Goal: Navigation & Orientation: Find specific page/section

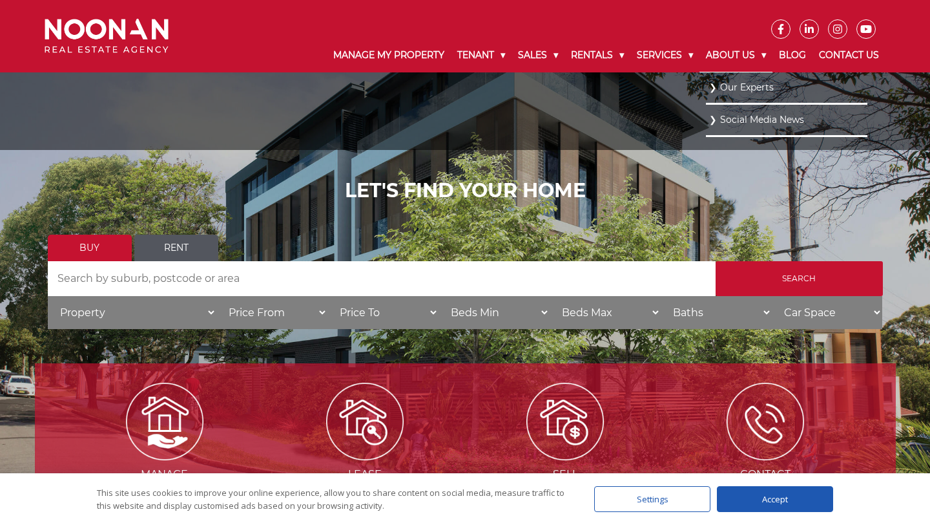
click at [746, 52] on link "About Us" at bounding box center [736, 56] width 73 height 34
click at [709, 83] on li "Our Experts" at bounding box center [787, 88] width 162 height 32
click at [726, 90] on link "Our Experts" at bounding box center [786, 86] width 155 height 17
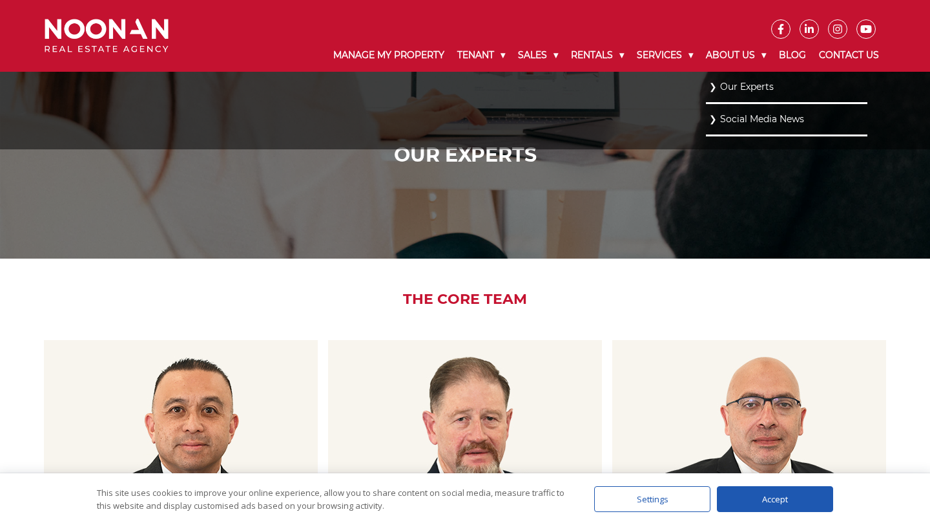
click at [713, 88] on link "Our Experts" at bounding box center [786, 86] width 155 height 17
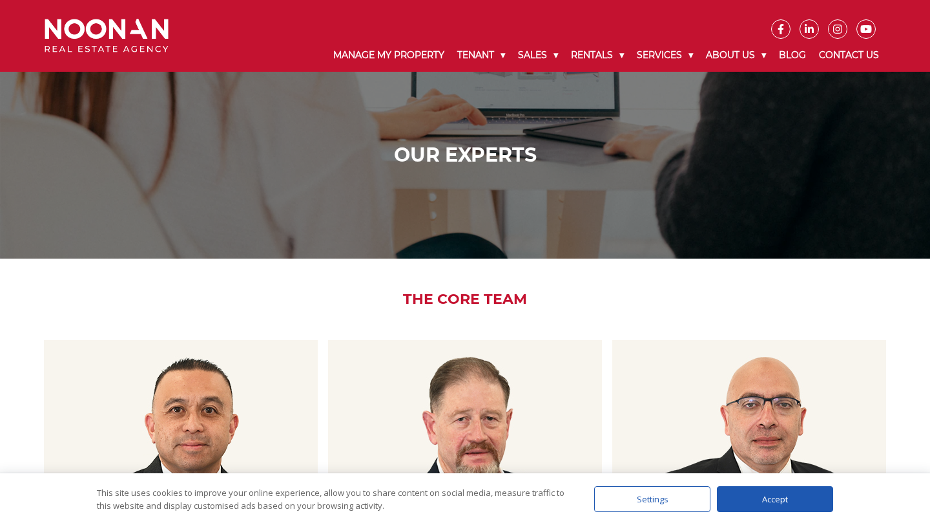
scroll to position [61, 0]
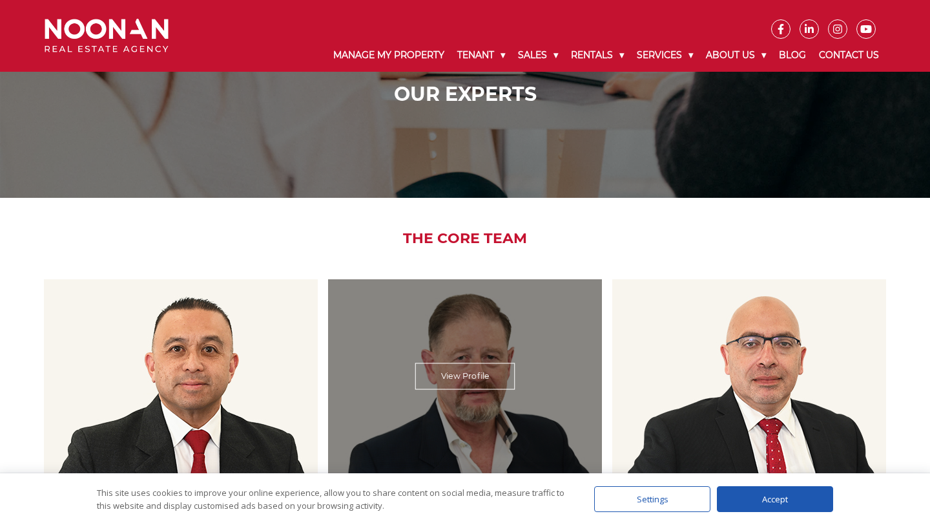
click at [461, 372] on link "View Profile" at bounding box center [465, 376] width 100 height 26
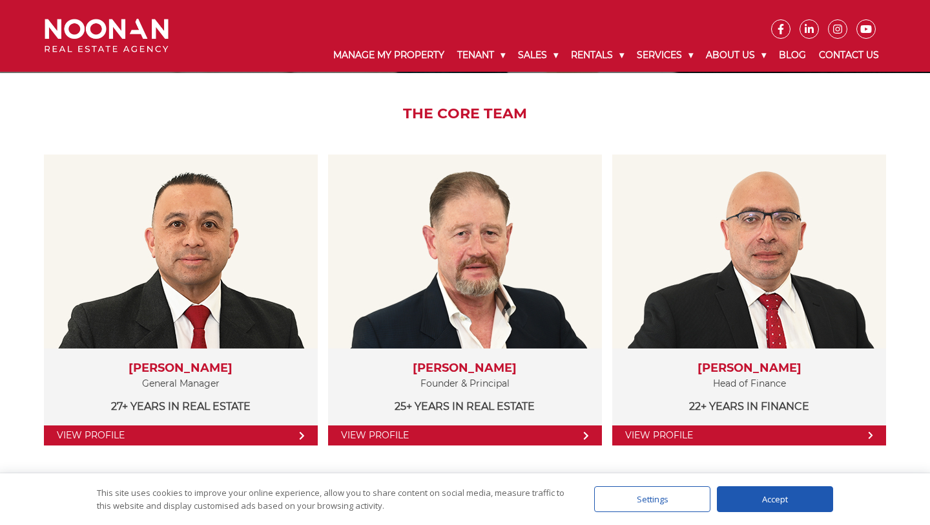
scroll to position [204, 0]
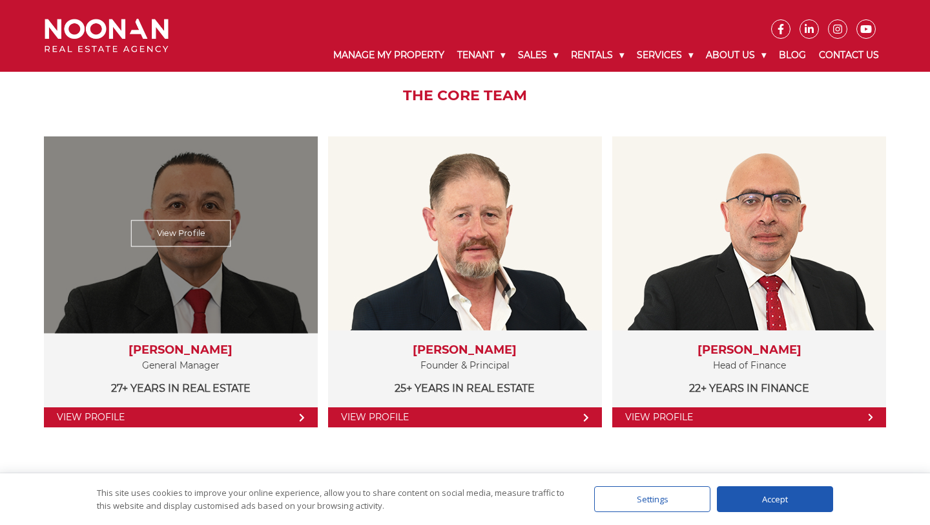
click at [169, 235] on link "View Profile" at bounding box center [180, 233] width 99 height 26
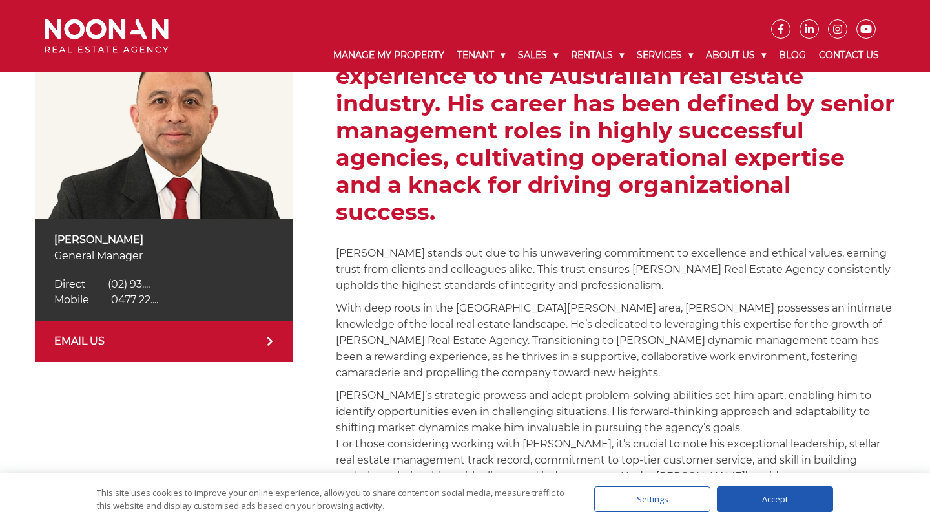
scroll to position [233, 0]
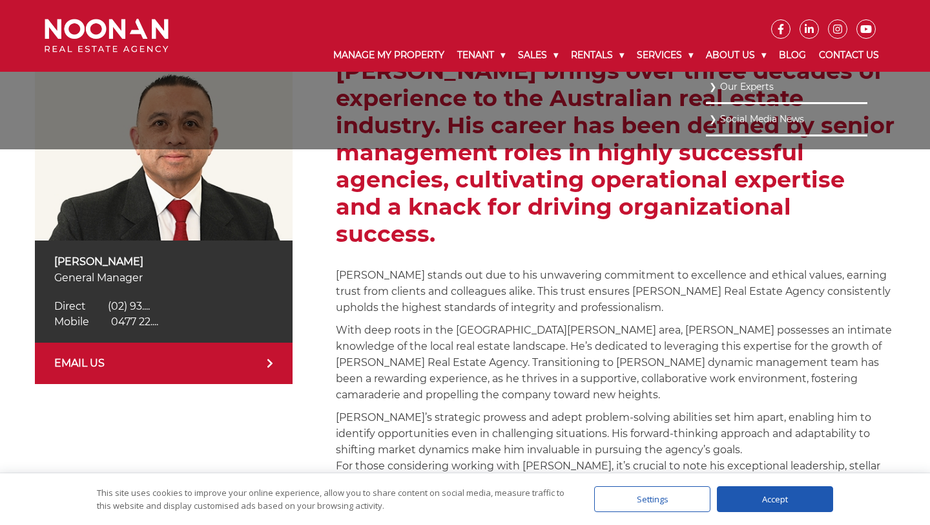
click at [747, 112] on link "Social Media News" at bounding box center [786, 118] width 155 height 17
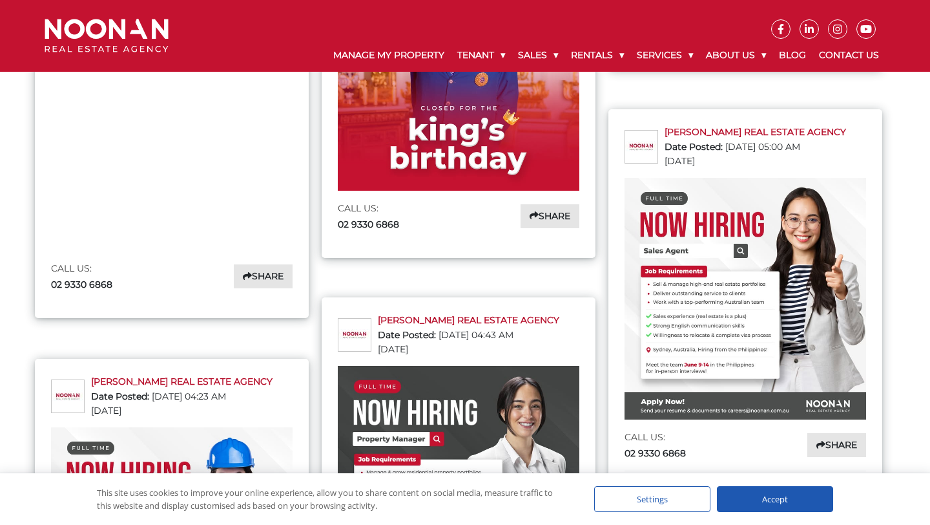
scroll to position [1319, 0]
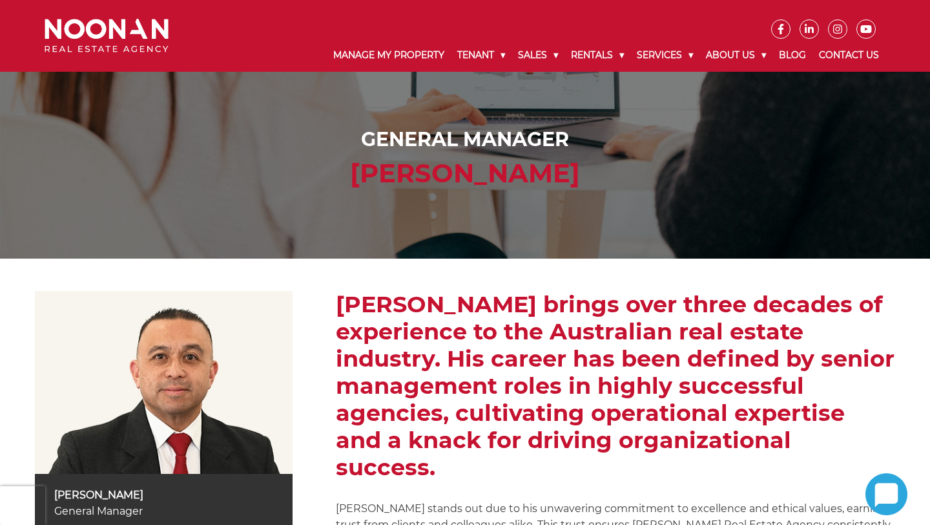
scroll to position [233, 0]
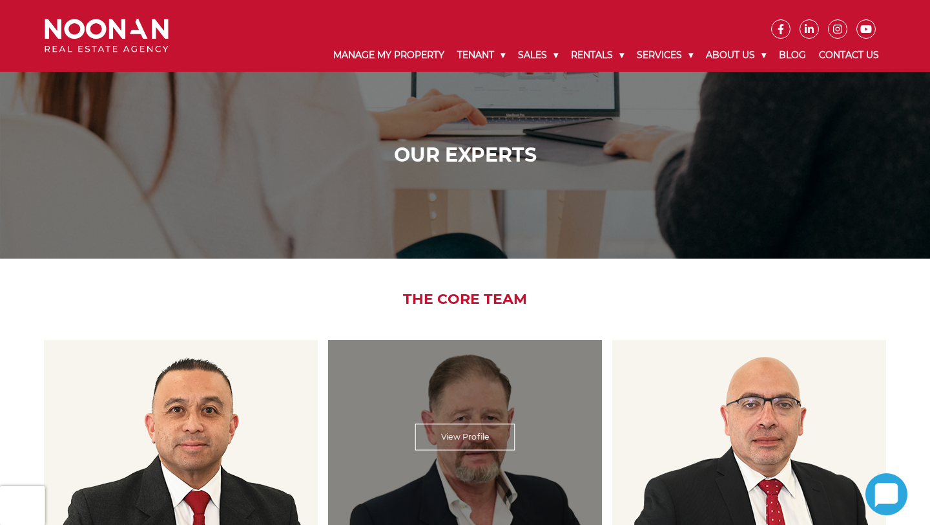
scroll to position [204, 0]
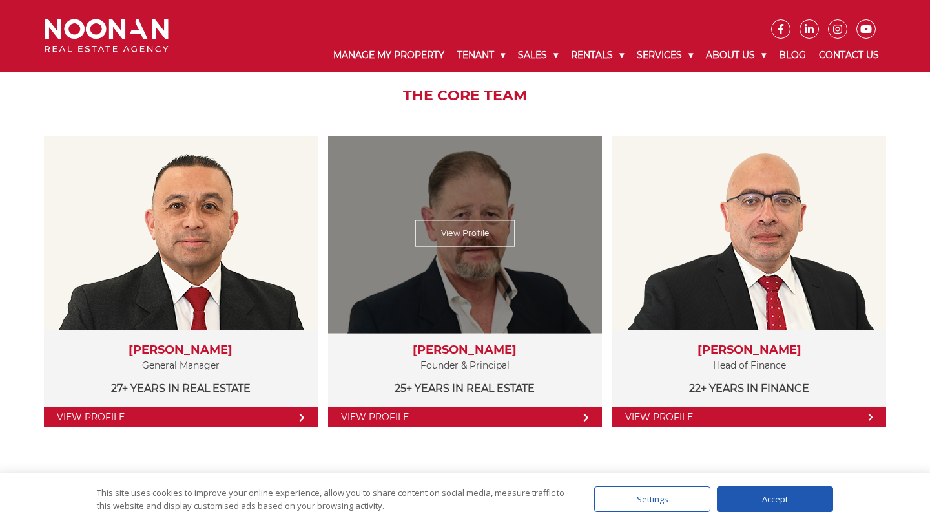
click at [476, 305] on div "View Profile" at bounding box center [465, 234] width 282 height 200
click at [473, 224] on link "View Profile" at bounding box center [465, 233] width 100 height 26
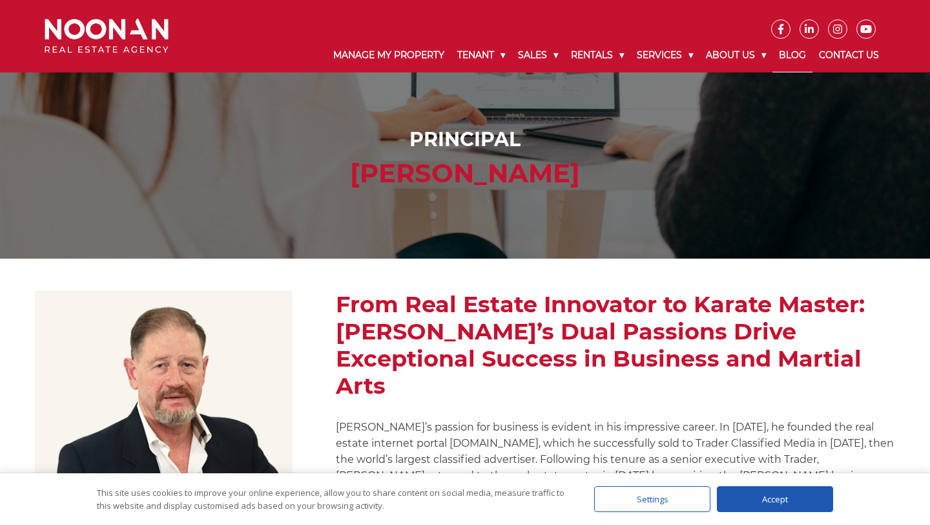
click at [789, 56] on link "Blog" at bounding box center [793, 56] width 40 height 34
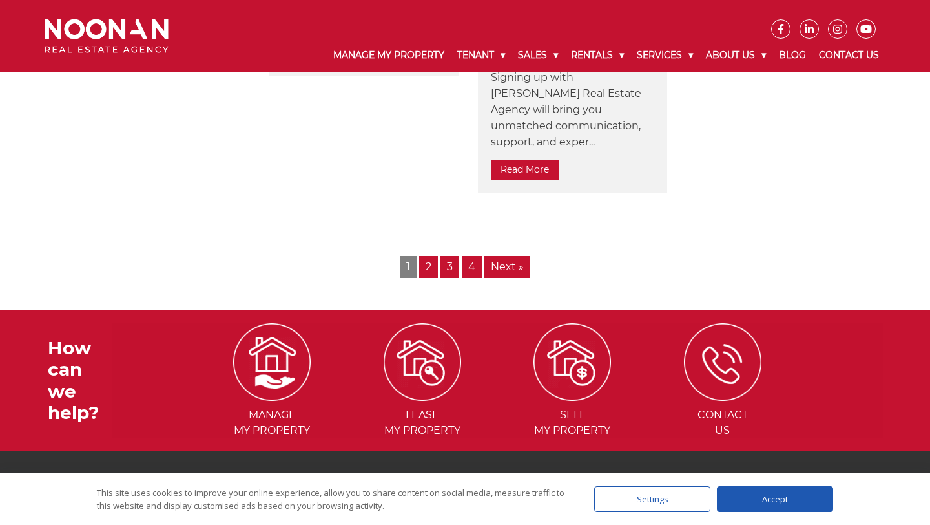
scroll to position [956, 0]
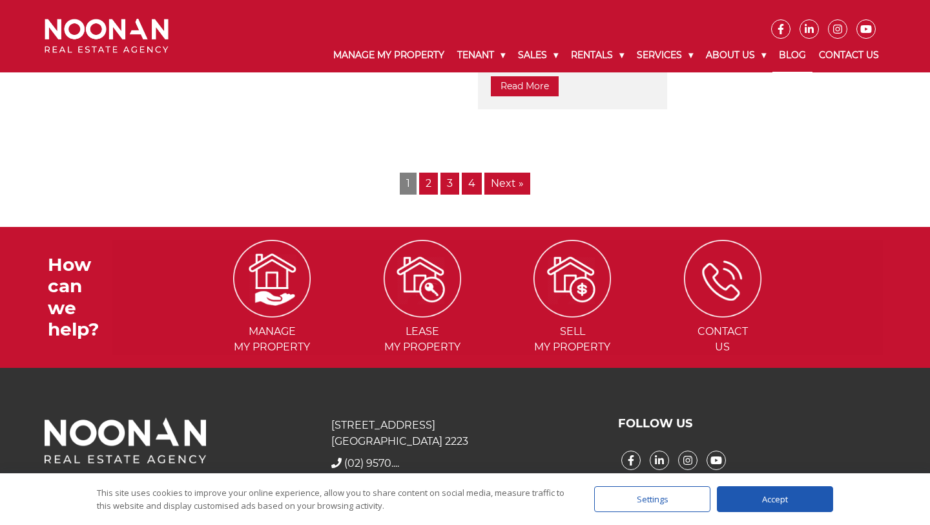
click at [121, 22] on img at bounding box center [107, 36] width 124 height 34
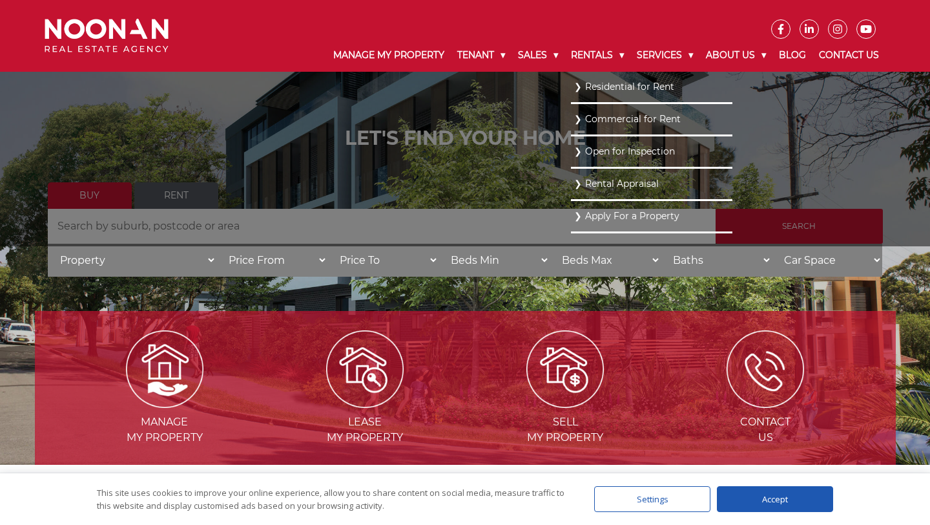
scroll to position [98, 0]
